Goal: Communication & Community: Answer question/provide support

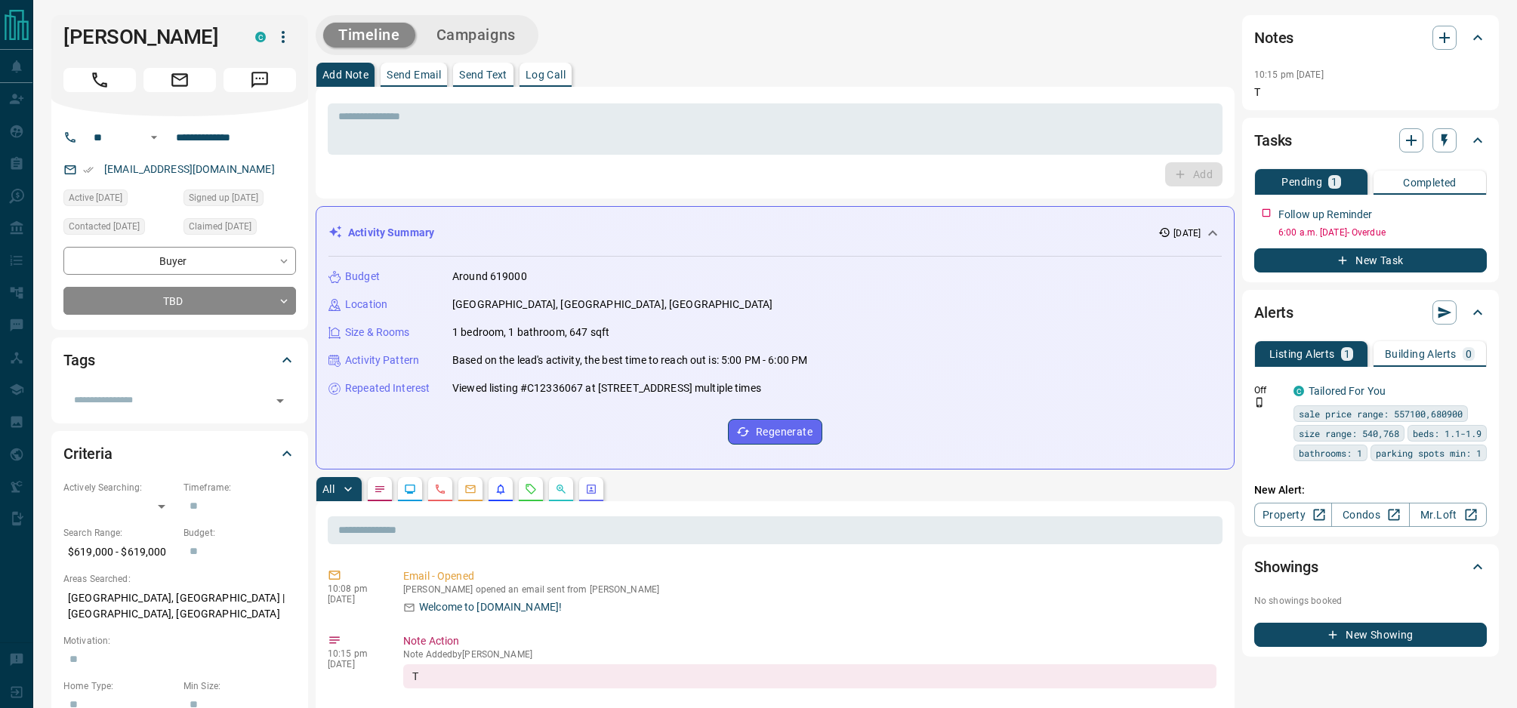
scroll to position [2, 0]
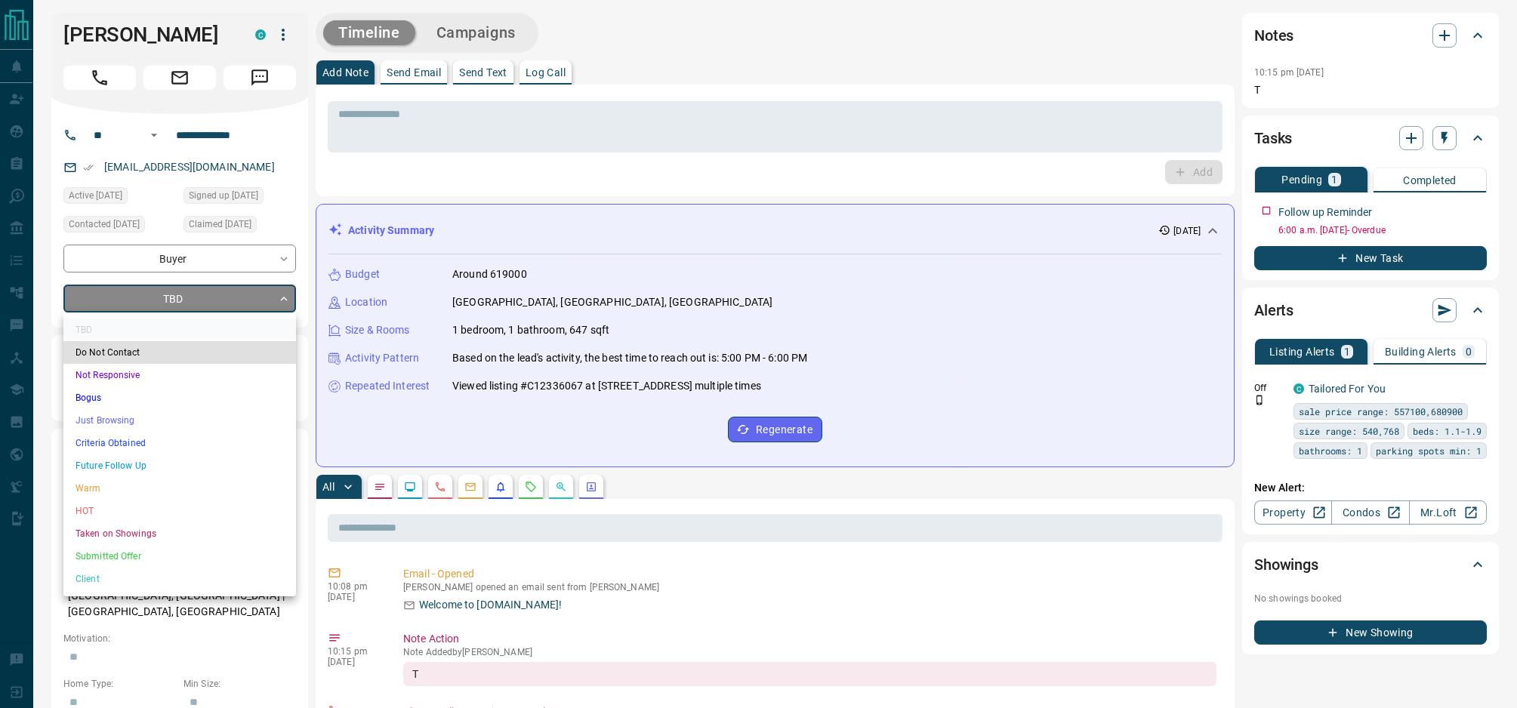
drag, startPoint x: 162, startPoint y: 448, endPoint x: 149, endPoint y: 325, distance: 123.0
click at [162, 447] on li "Criteria Obtained" at bounding box center [179, 443] width 233 height 23
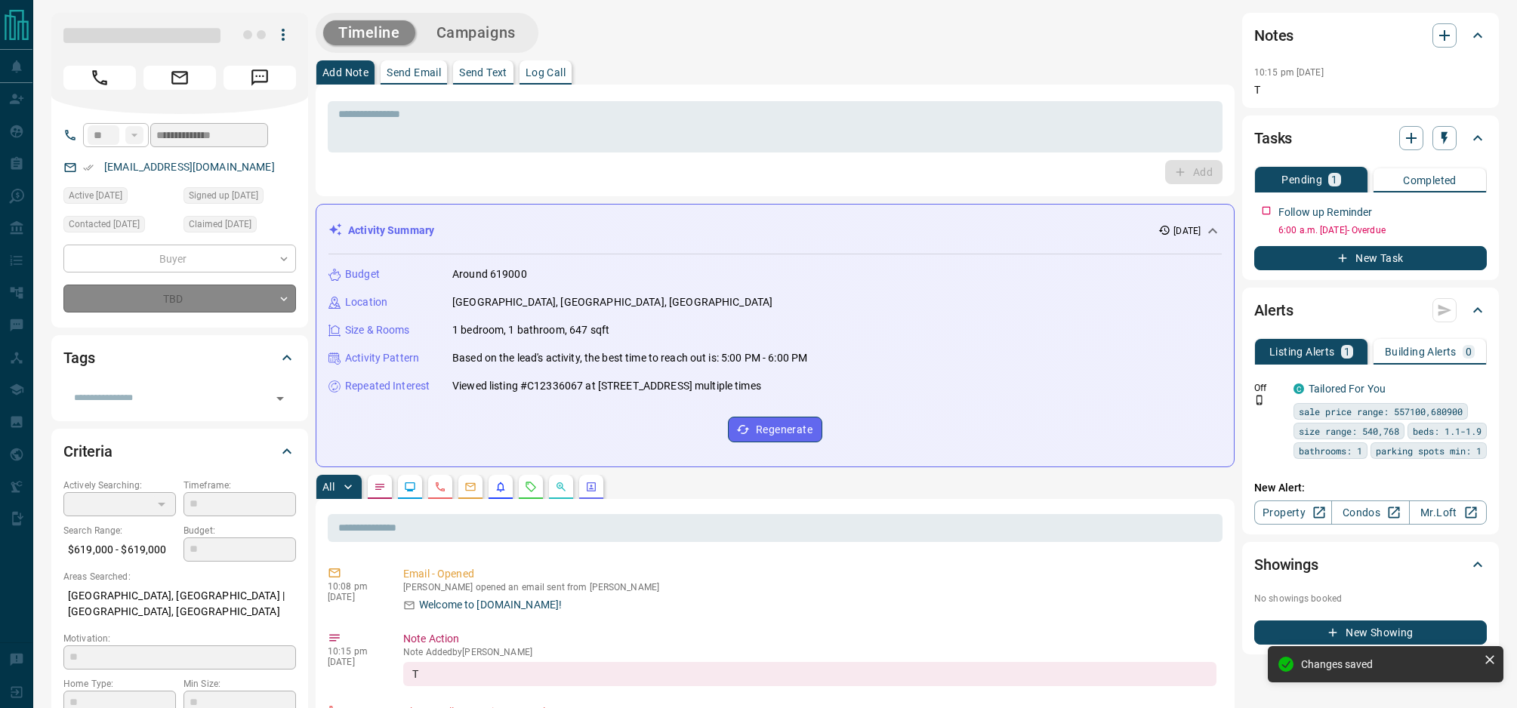
type input "*"
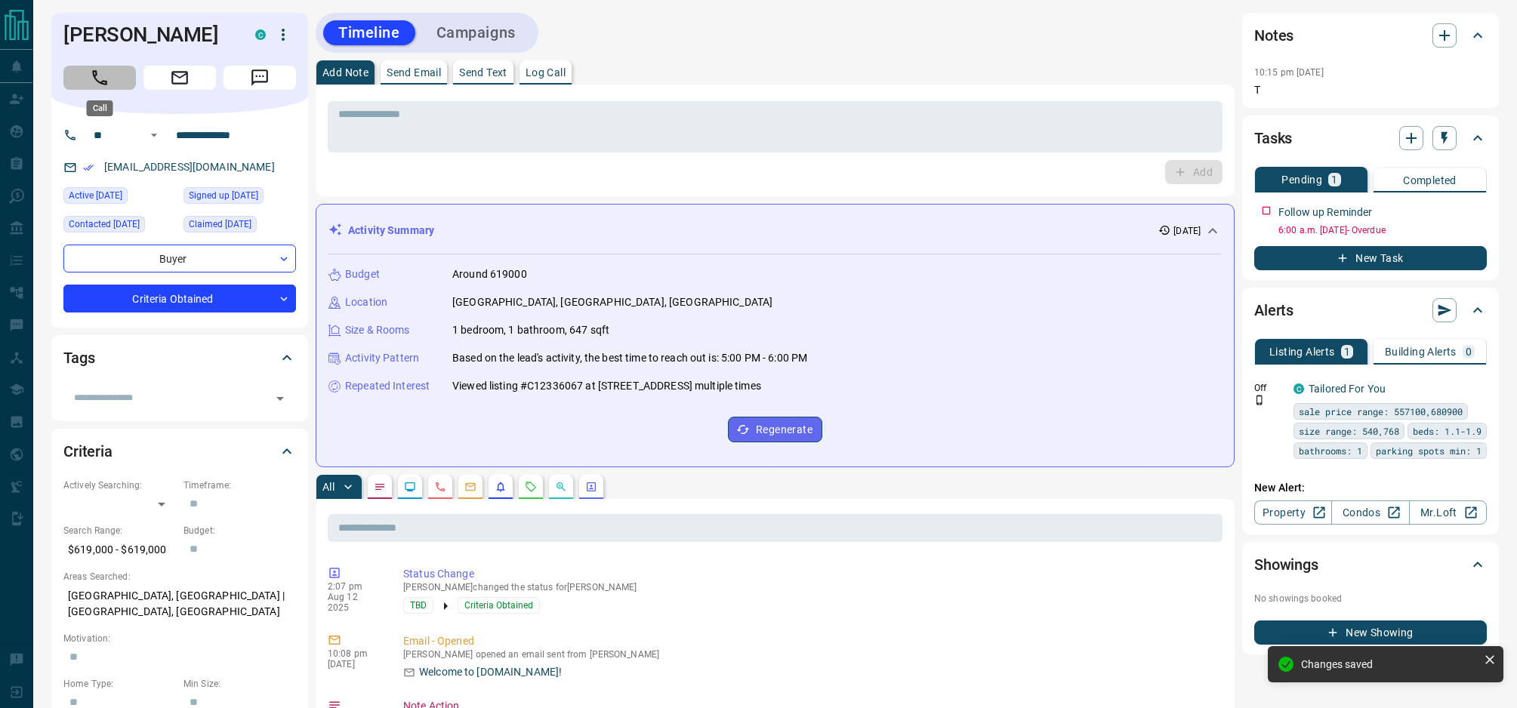
click at [105, 78] on icon "Call" at bounding box center [100, 78] width 20 height 20
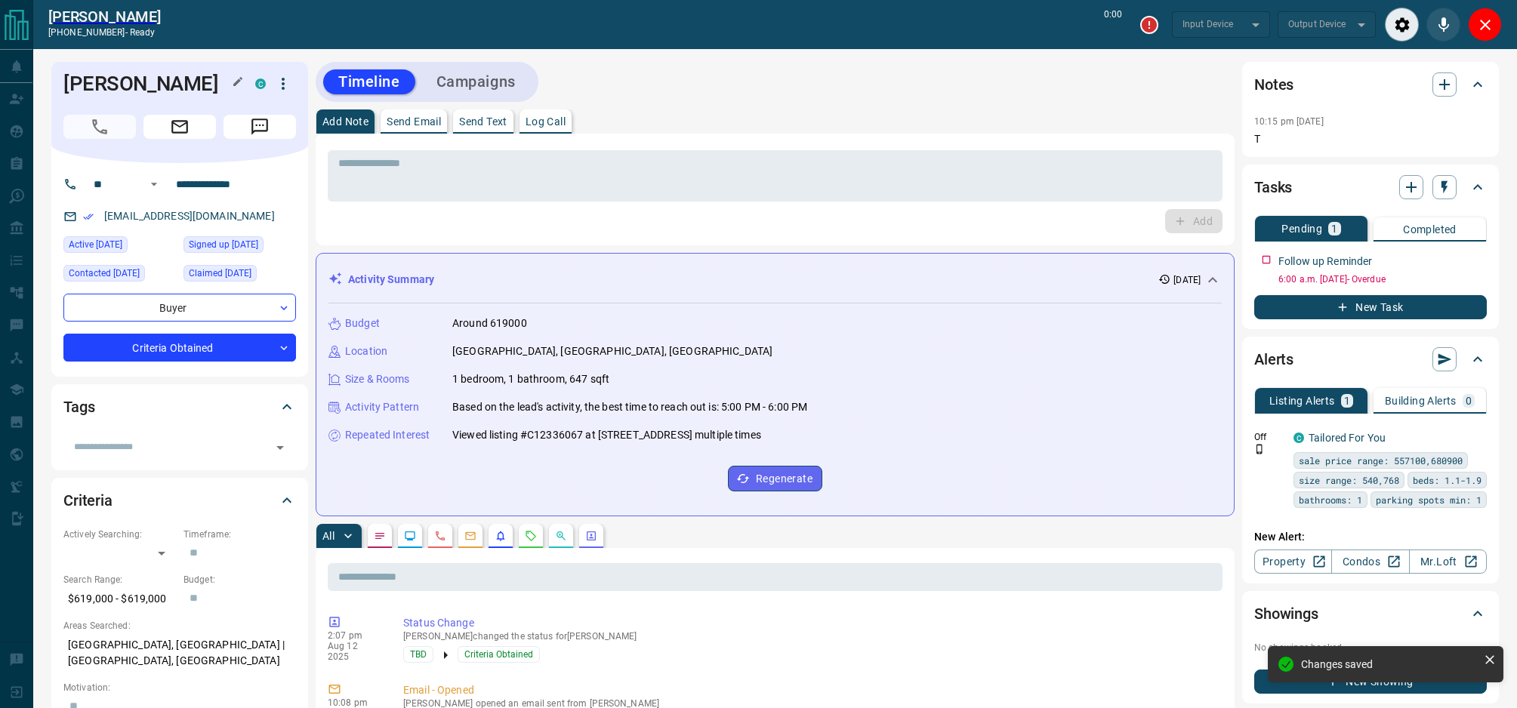
type input "*******"
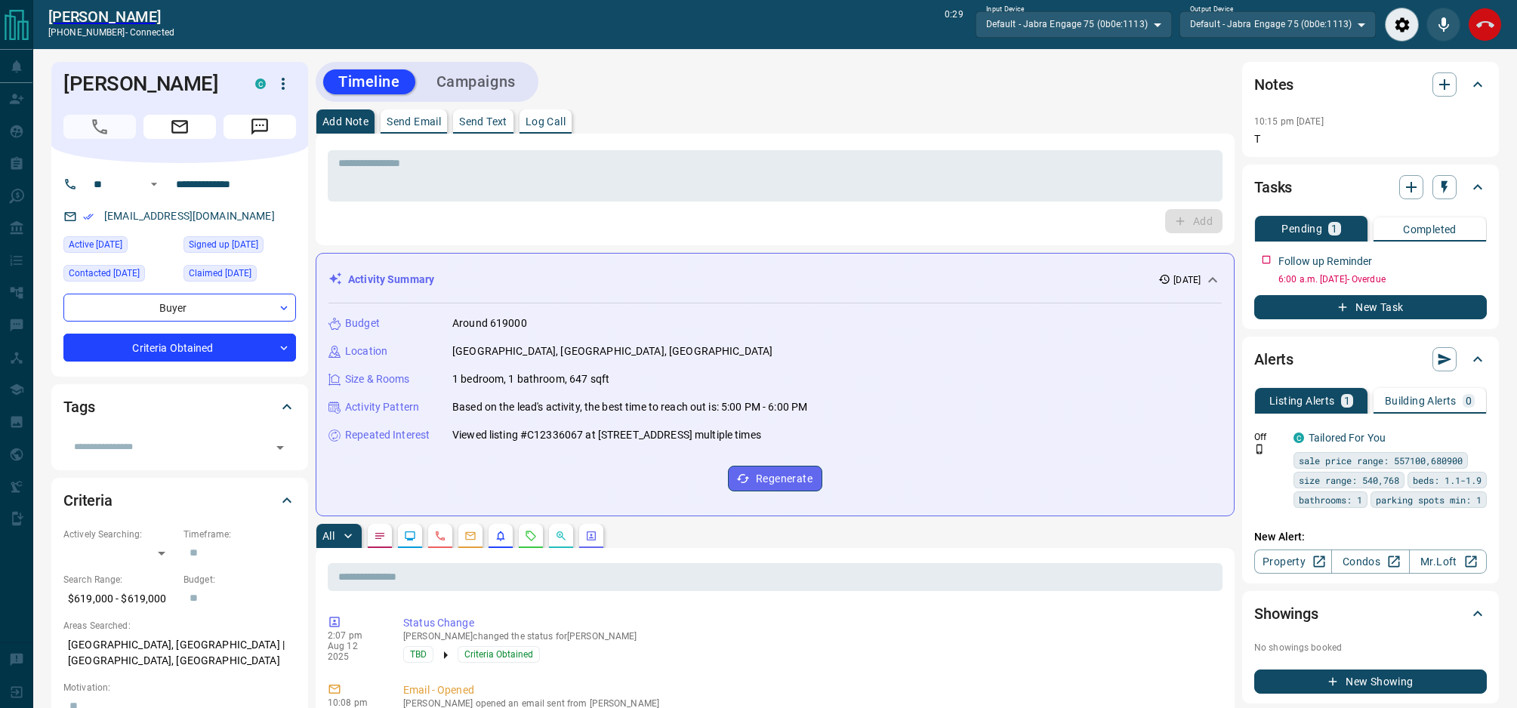
click at [1492, 26] on icon "End Call" at bounding box center [1485, 24] width 18 height 7
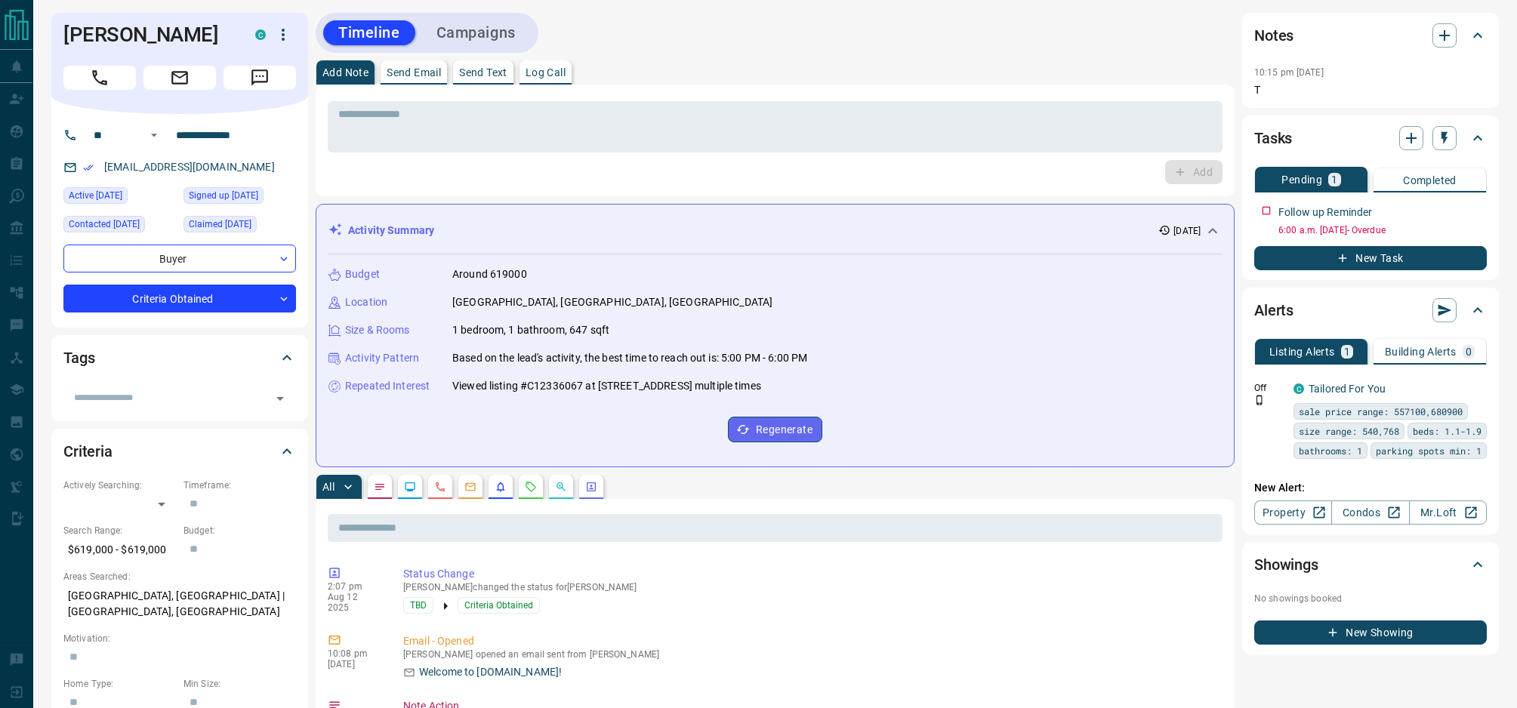
scroll to position [0, 0]
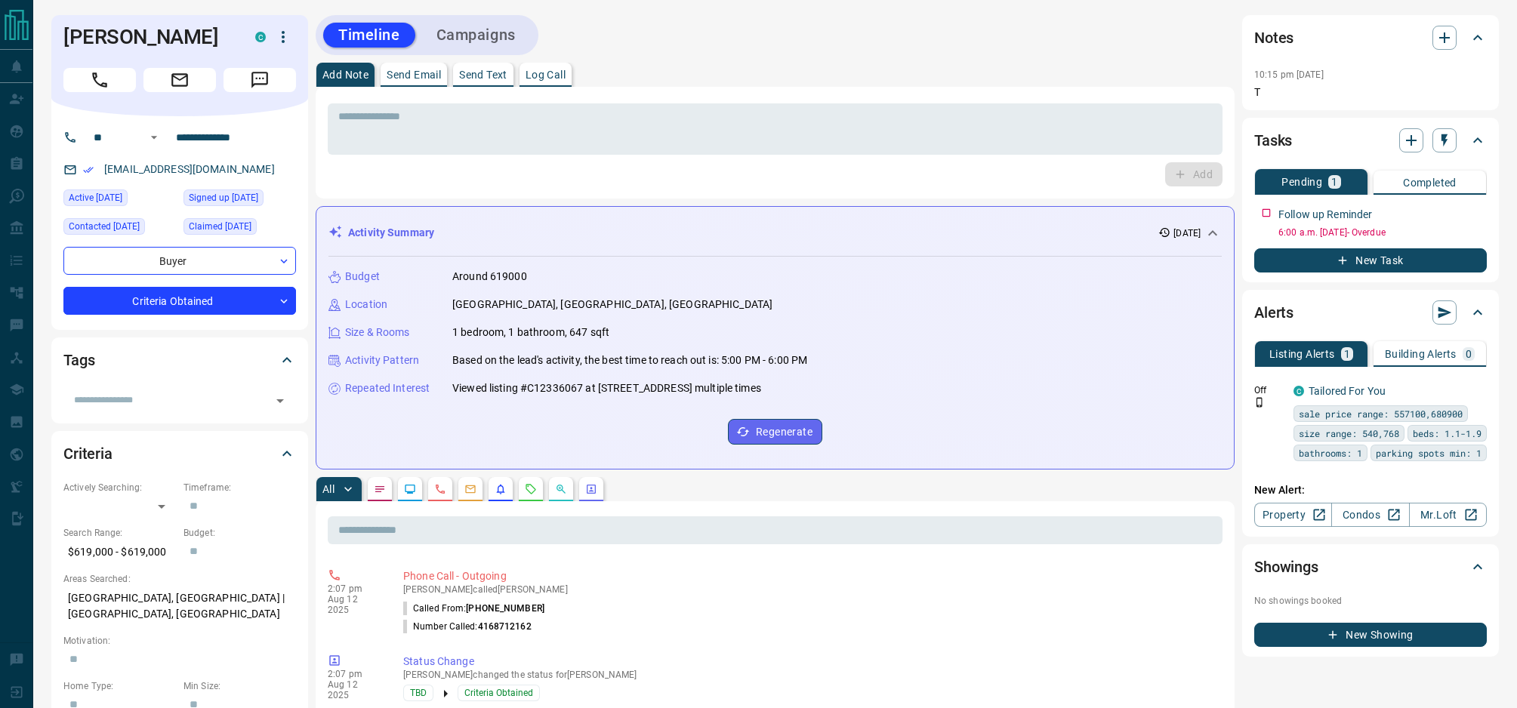
click at [475, 72] on p "Send Text" at bounding box center [483, 74] width 48 height 11
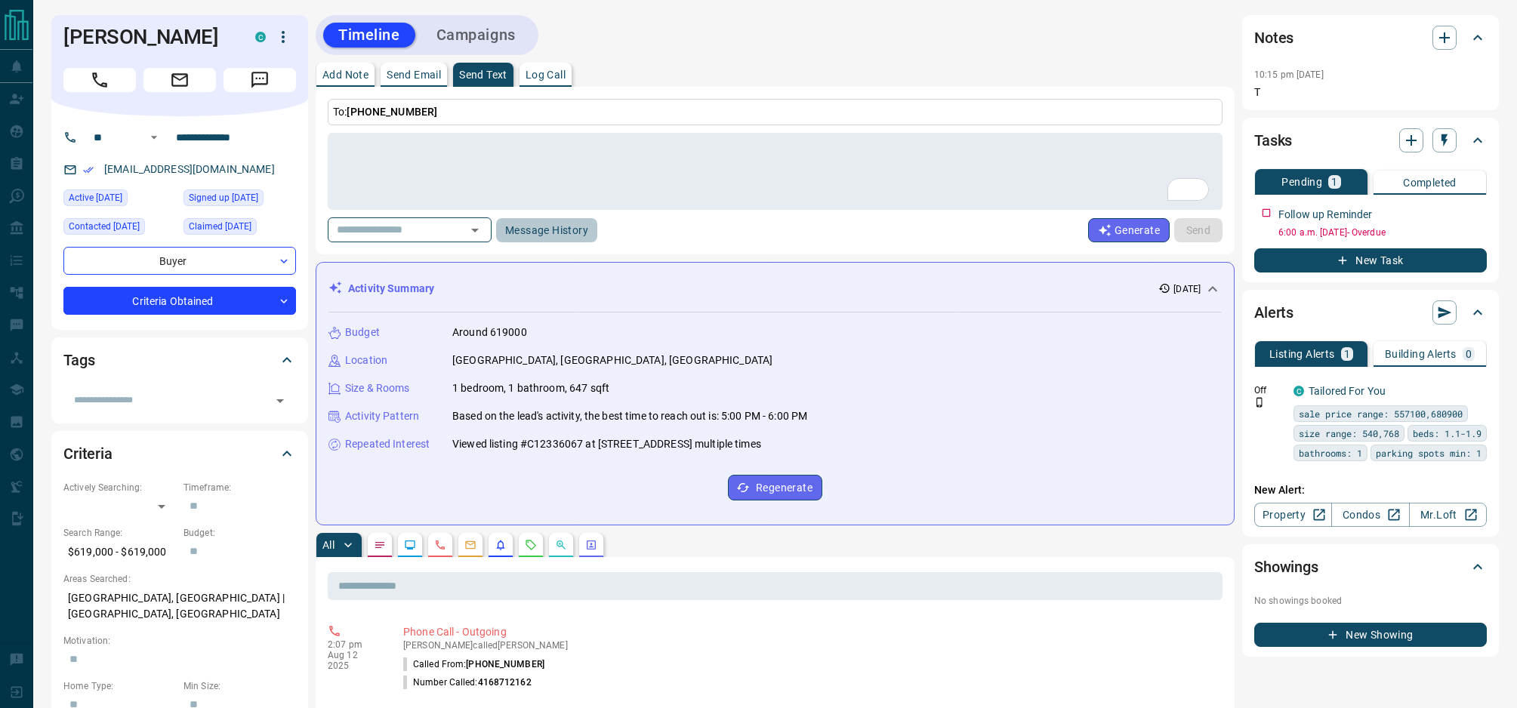
click at [563, 233] on button "Message History" at bounding box center [546, 230] width 101 height 24
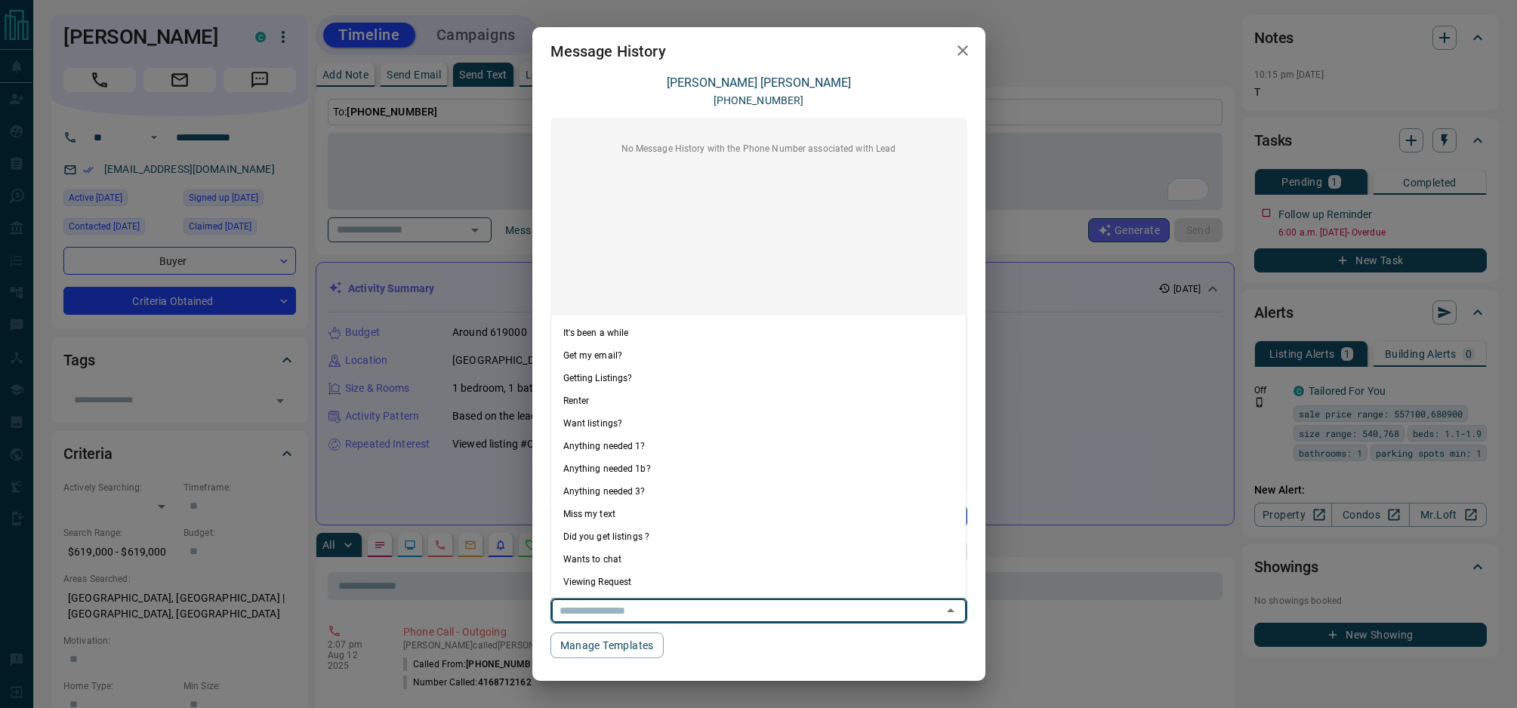
click at [793, 616] on input "text" at bounding box center [737, 610] width 368 height 19
click at [704, 451] on li "Anything needed 1?" at bounding box center [758, 445] width 415 height 23
type textarea "**********"
type input "**********"
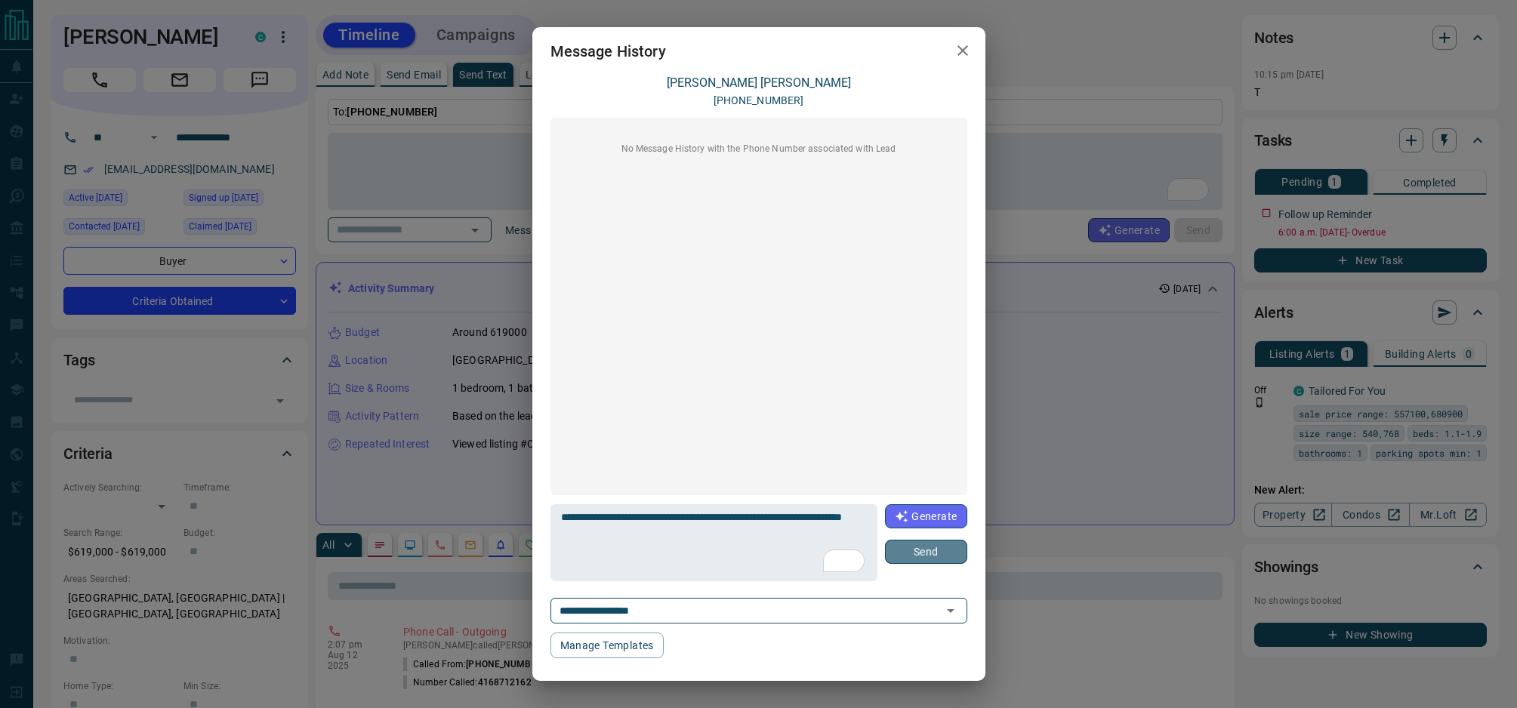
click at [938, 556] on button "Send" at bounding box center [926, 552] width 82 height 24
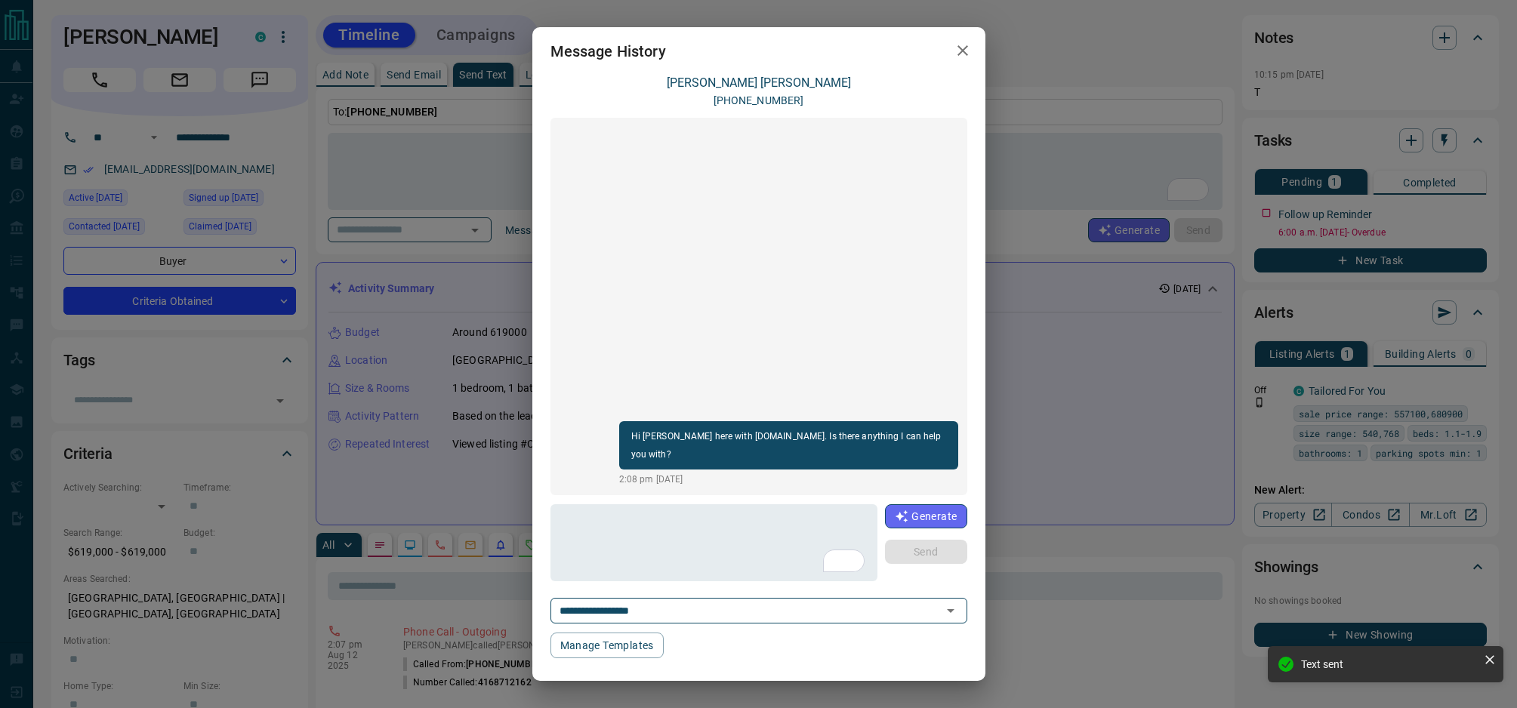
drag, startPoint x: 963, startPoint y: 50, endPoint x: 722, endPoint y: 57, distance: 240.9
click at [953, 50] on icon "button" at bounding box center [962, 51] width 18 height 18
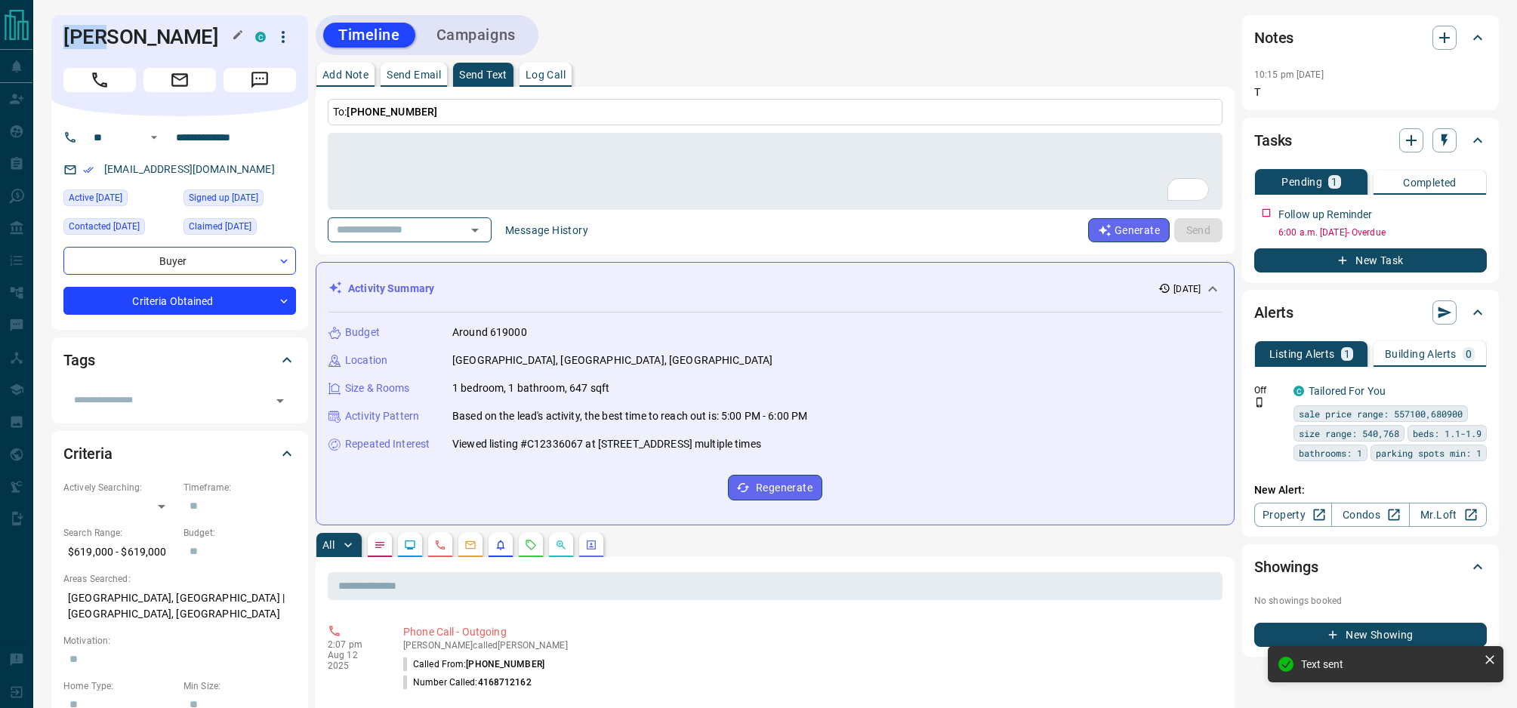
drag, startPoint x: 104, startPoint y: 38, endPoint x: 64, endPoint y: 39, distance: 40.0
click at [64, 39] on h1 "[PERSON_NAME]" at bounding box center [147, 37] width 169 height 24
copy h1 "[PERSON_NAME]"
click at [1449, 137] on icon "button" at bounding box center [1444, 140] width 15 height 15
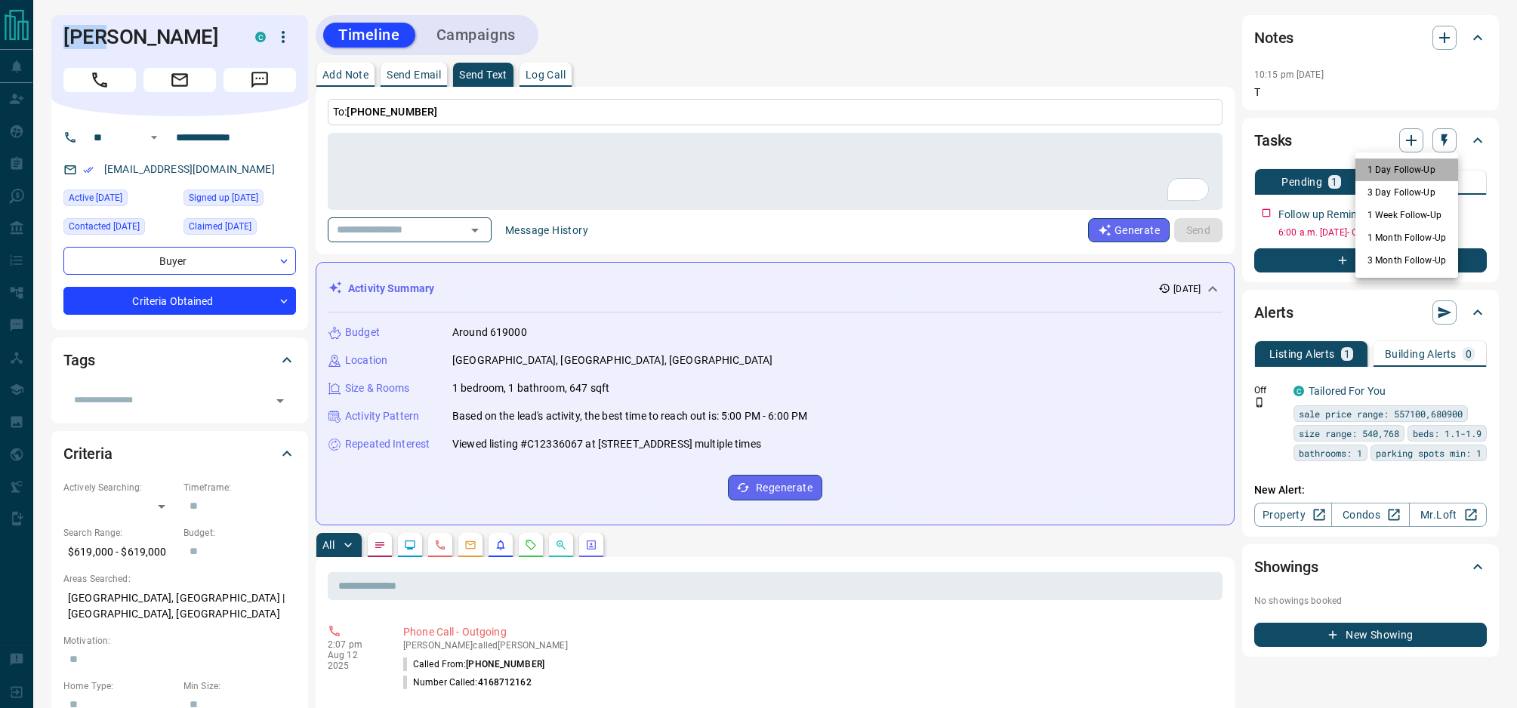
click at [1411, 168] on li "1 Day Follow-Up" at bounding box center [1406, 170] width 103 height 23
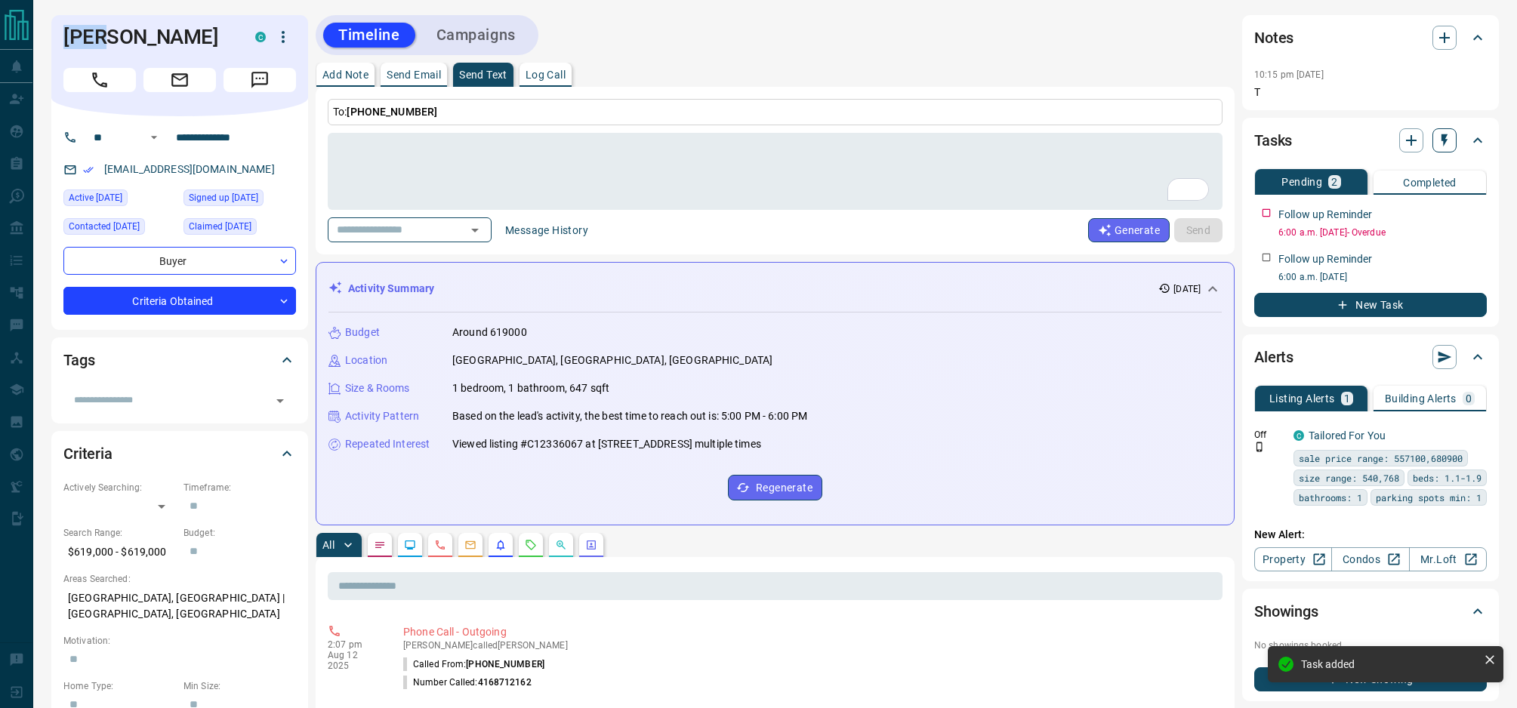
click at [1448, 146] on icon "button" at bounding box center [1444, 140] width 15 height 15
click at [1425, 214] on li "1 Week Follow-Up" at bounding box center [1406, 215] width 103 height 23
